Goal: Transaction & Acquisition: Book appointment/travel/reservation

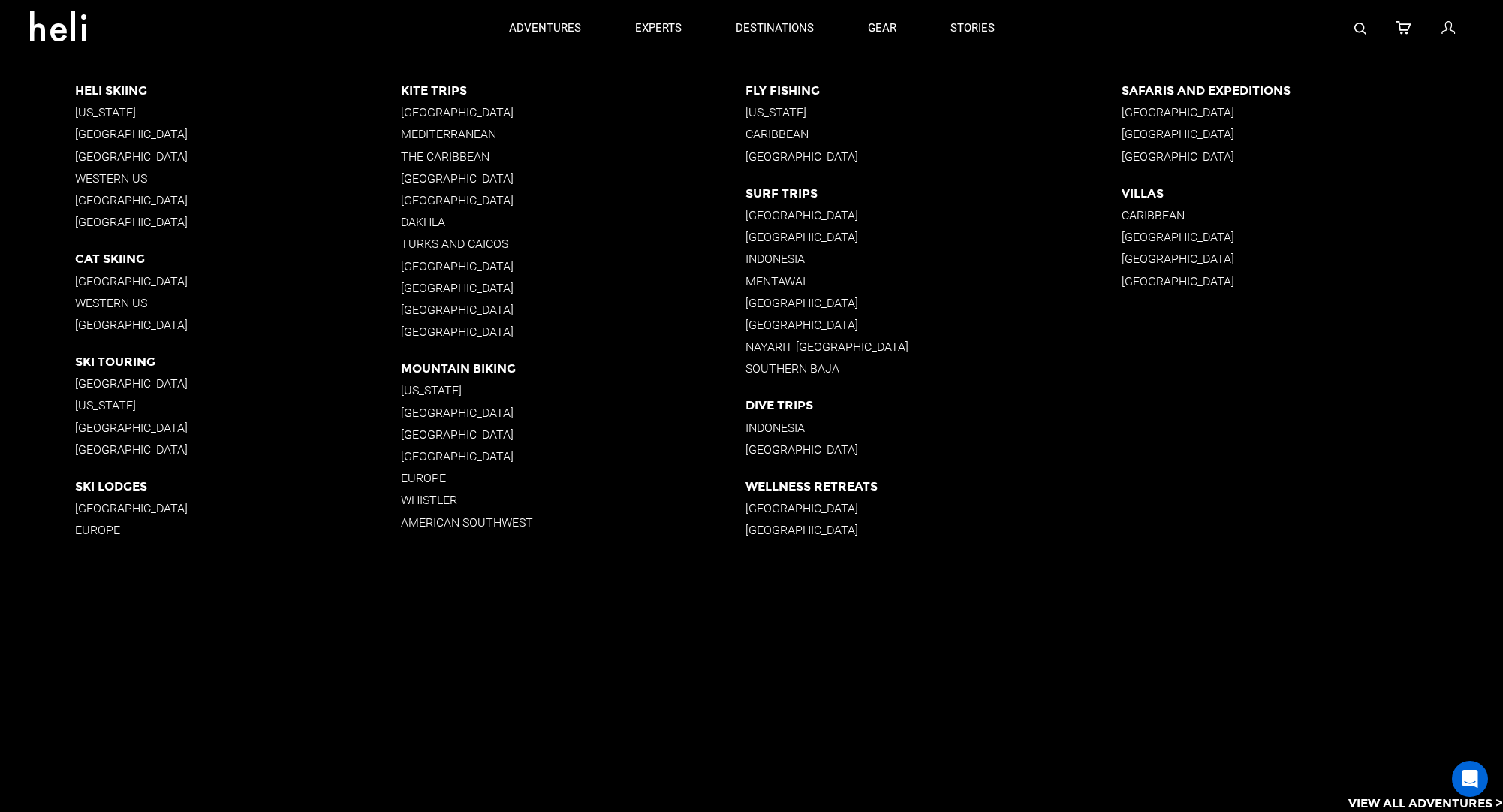
click at [144, 127] on p "[GEOGRAPHIC_DATA]" at bounding box center [238, 134] width 325 height 14
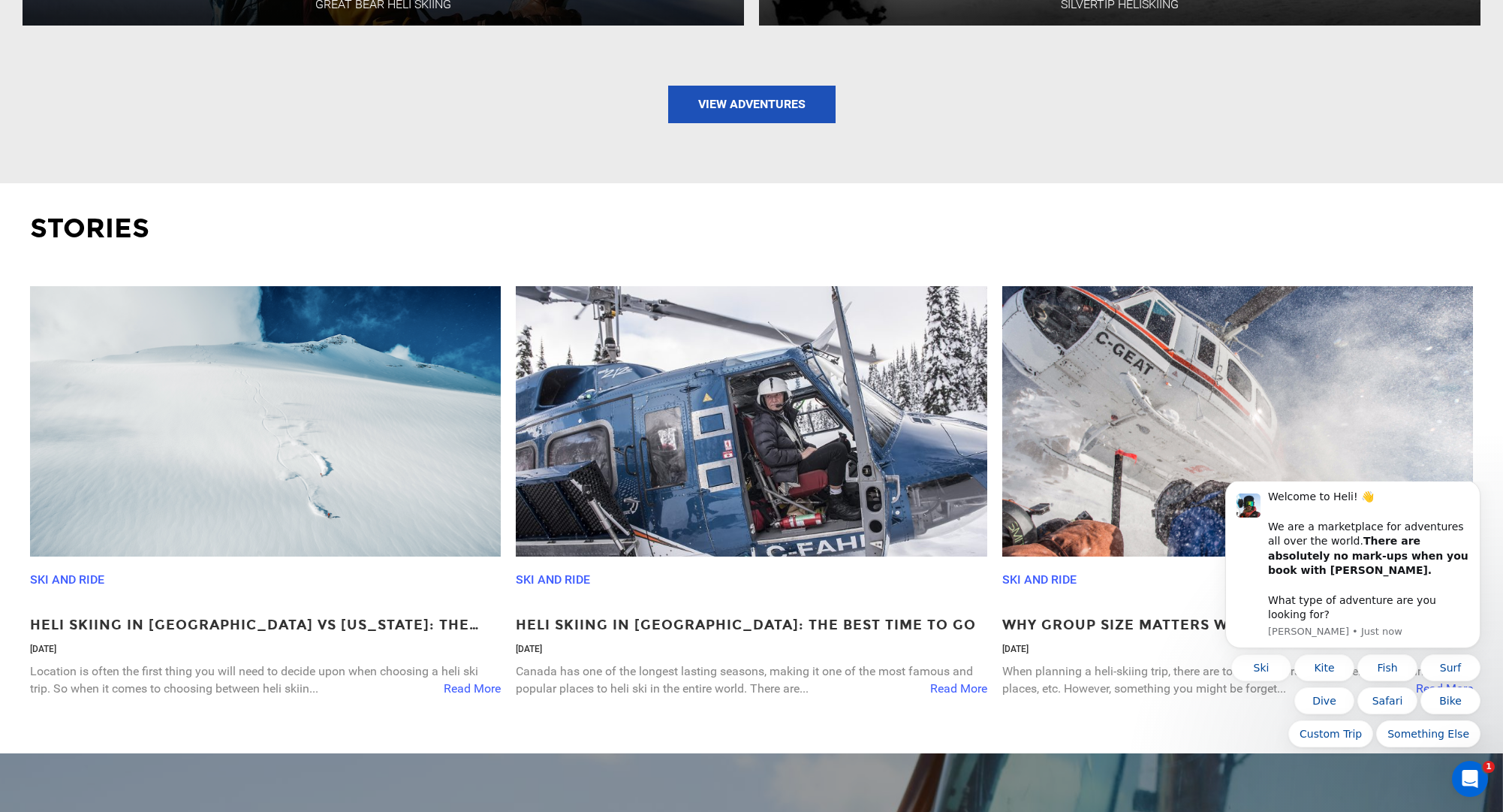
scroll to position [2318, 0]
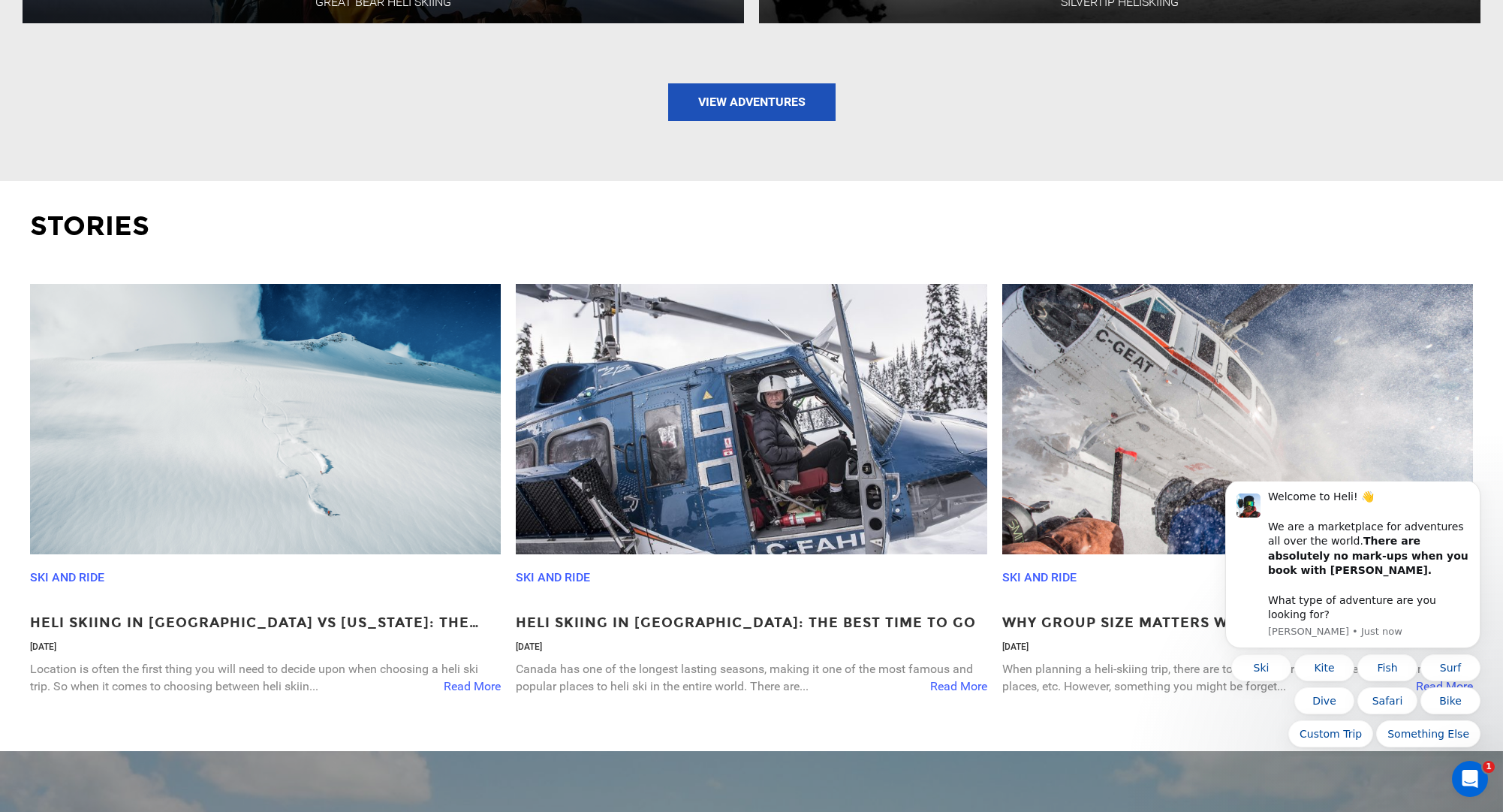
click at [966, 688] on span "Read More" at bounding box center [959, 686] width 57 height 17
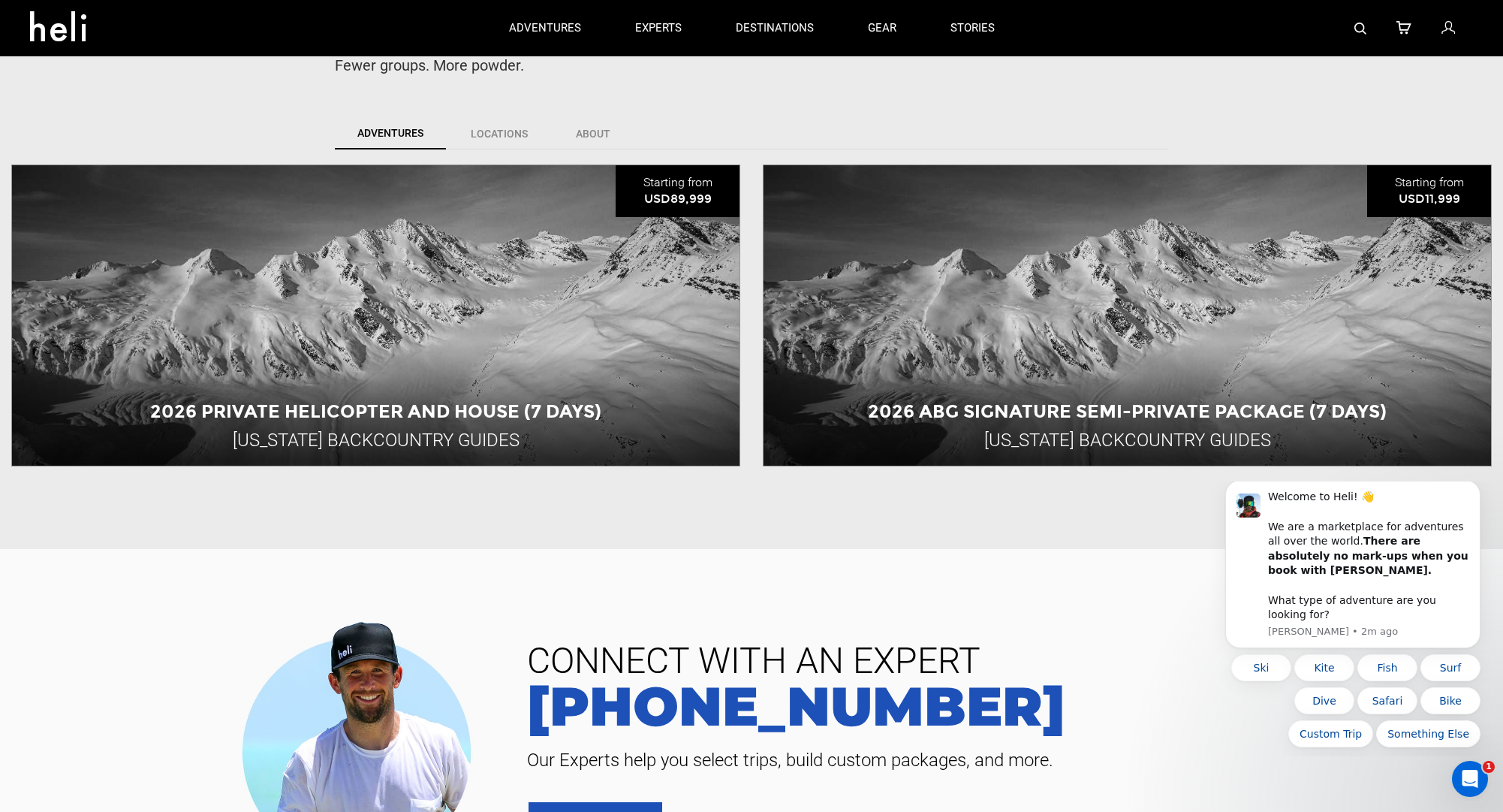
scroll to position [366, 0]
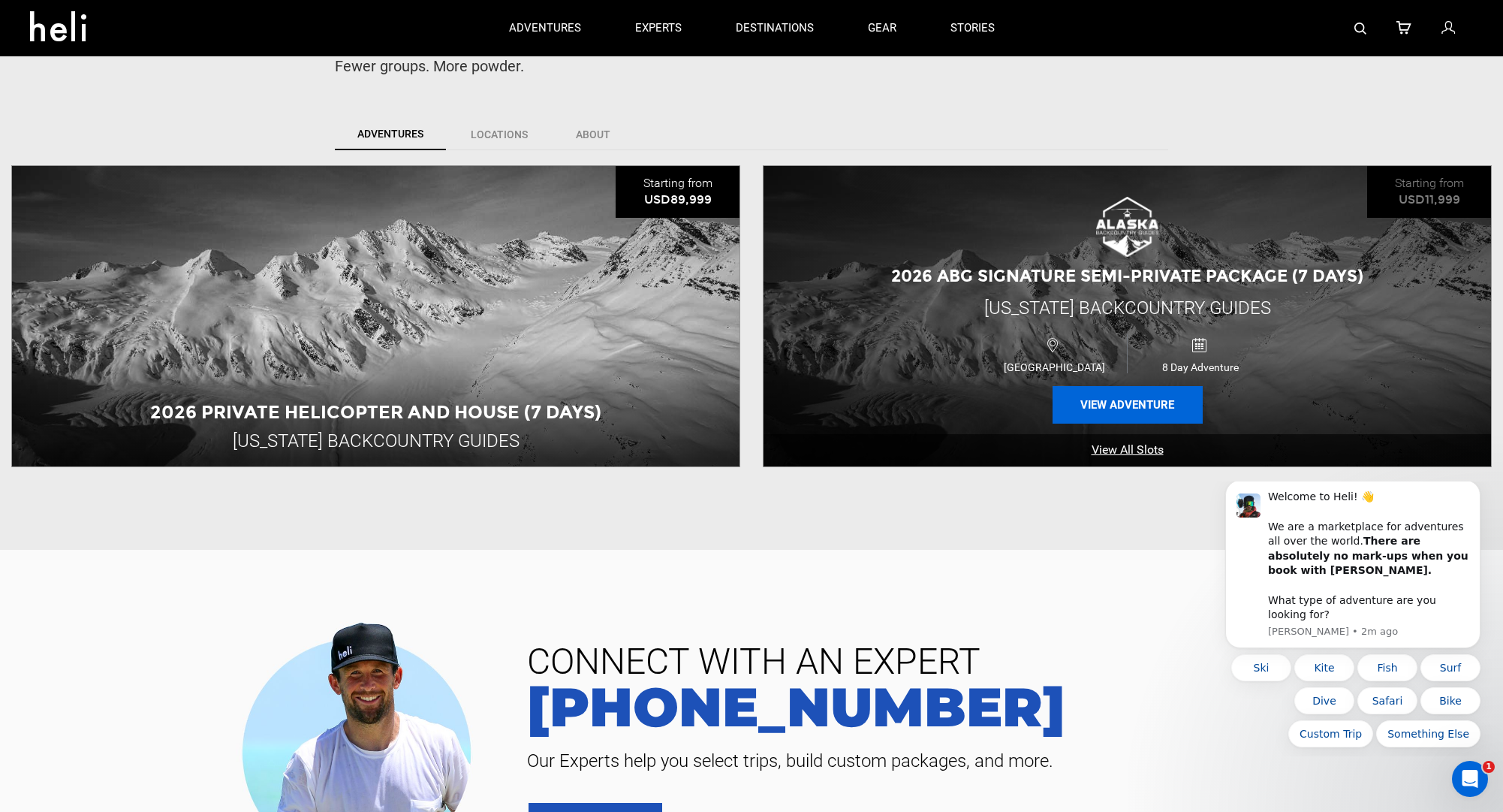
click at [1101, 400] on button "View Adventure" at bounding box center [1127, 404] width 150 height 37
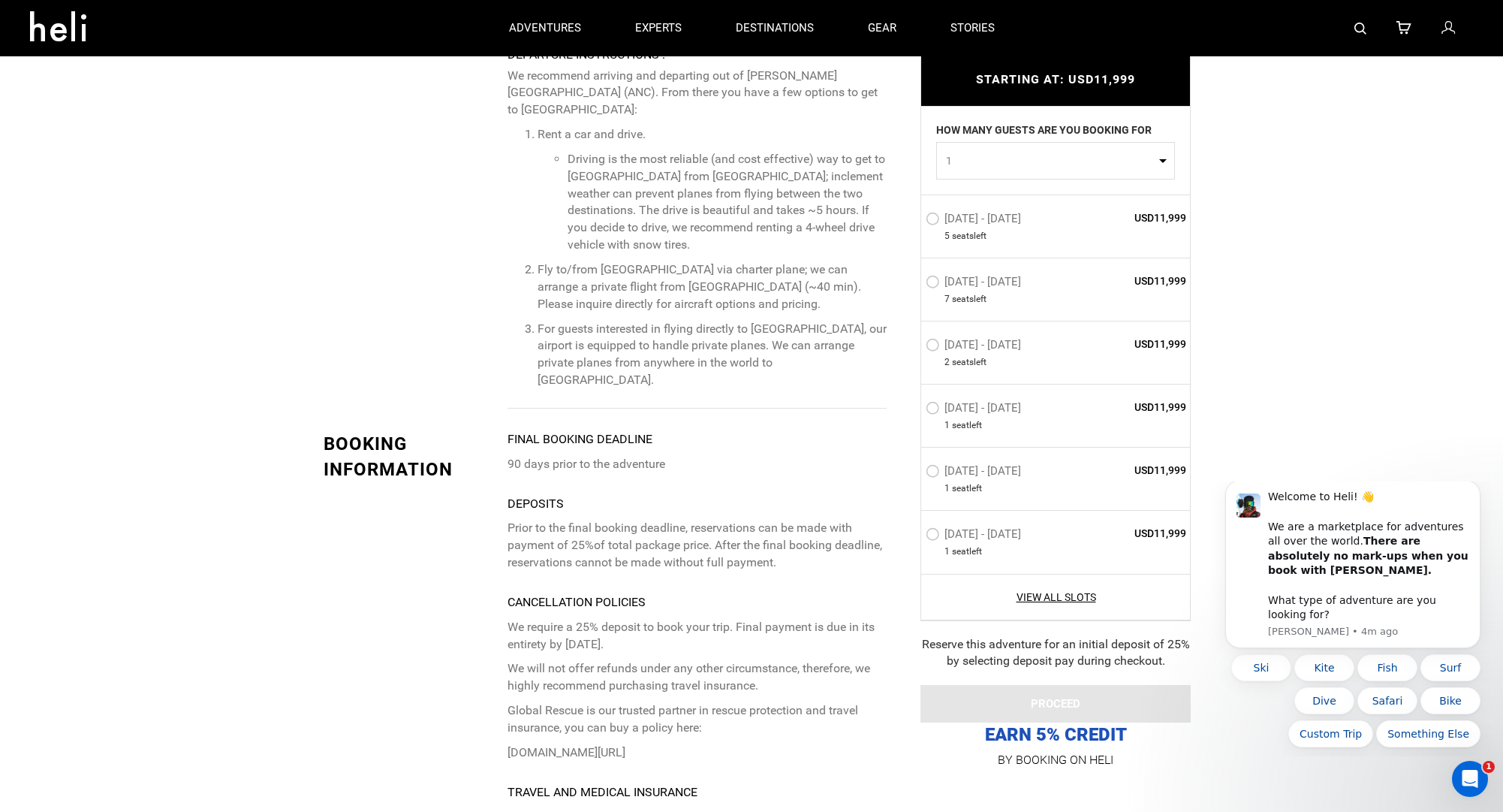
scroll to position [3958, 0]
